Goal: Check status

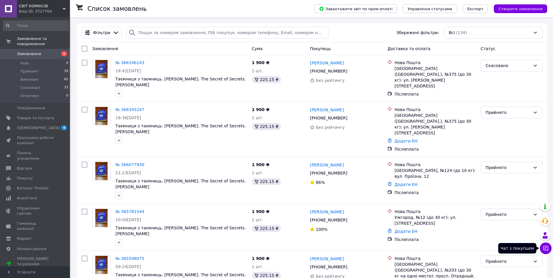
click at [545, 251] on button "Чат з покупцем" at bounding box center [546, 249] width 12 height 12
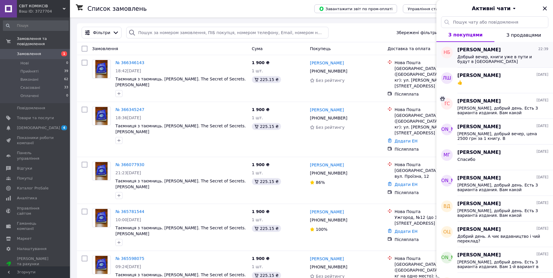
click at [488, 60] on span "Добрый вечер, книги уже в пути и будут в [GEOGRAPHIC_DATA] ориентировочно 25 ок…" at bounding box center [499, 59] width 83 height 9
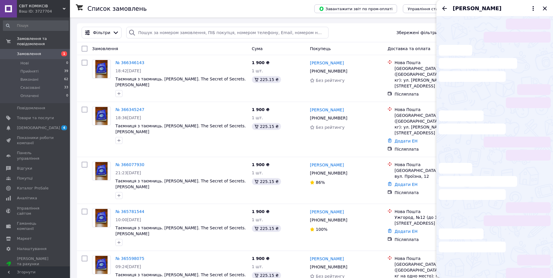
scroll to position [22, 0]
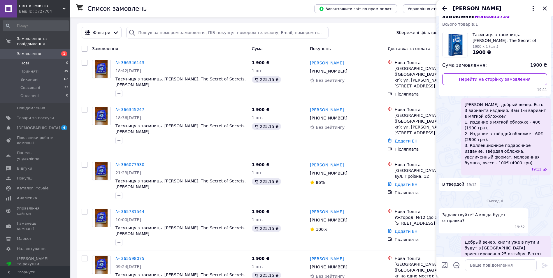
click at [27, 61] on span "Нові" at bounding box center [24, 63] width 8 height 5
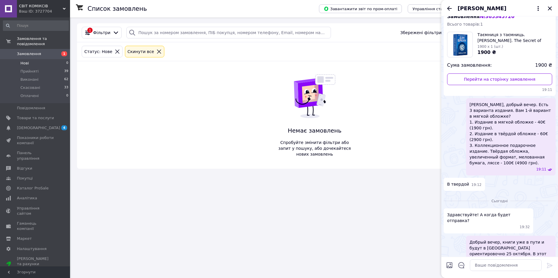
click at [30, 51] on span "Замовлення" at bounding box center [29, 53] width 24 height 5
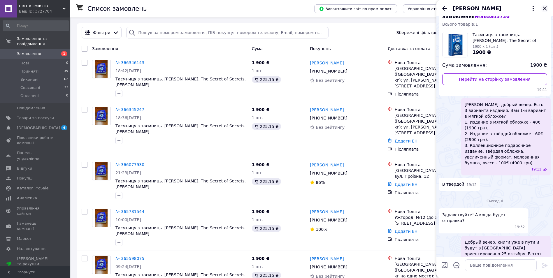
click at [545, 10] on icon "Закрити" at bounding box center [545, 8] width 7 height 7
